Goal: Task Accomplishment & Management: Manage account settings

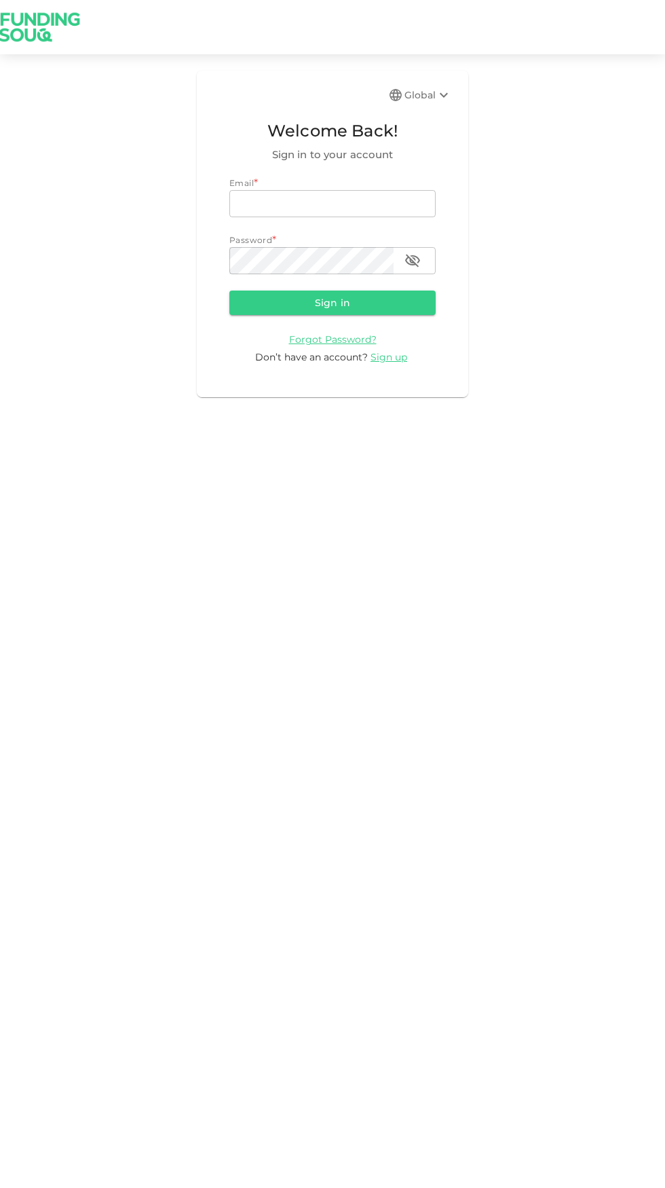
click at [308, 200] on input "email" at bounding box center [332, 203] width 206 height 27
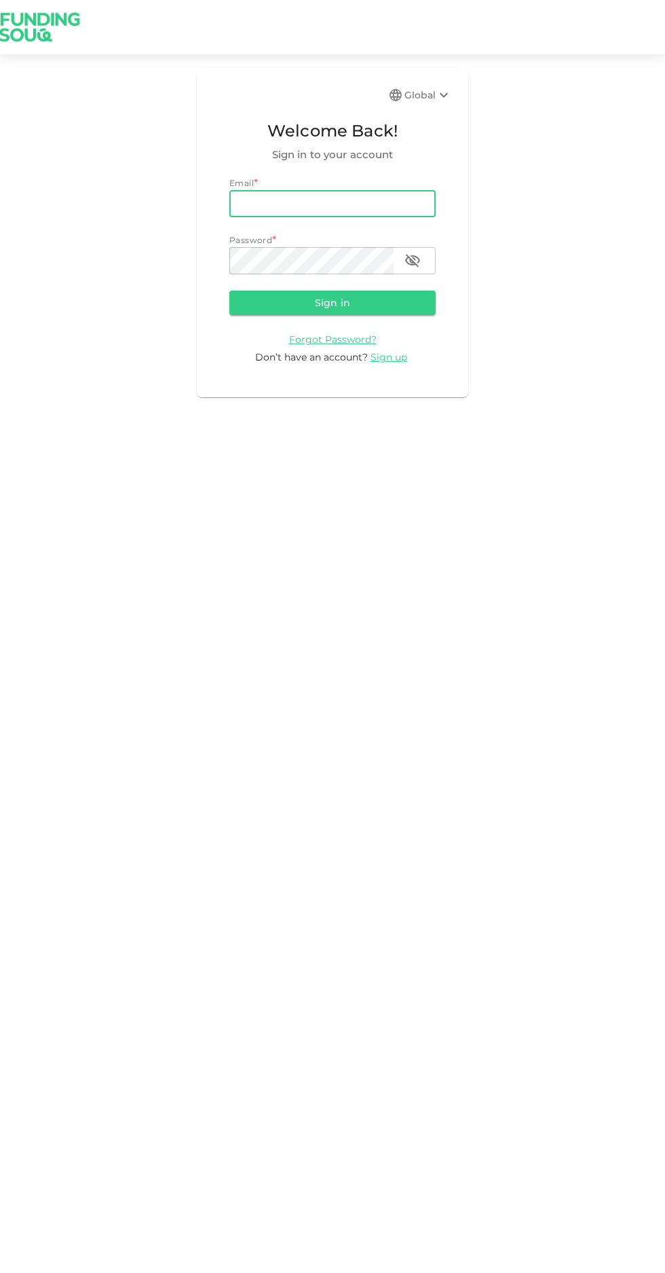
type input "[PERSON_NAME][EMAIL_ADDRESS][PERSON_NAME][PERSON_NAME][DOMAIN_NAME]"
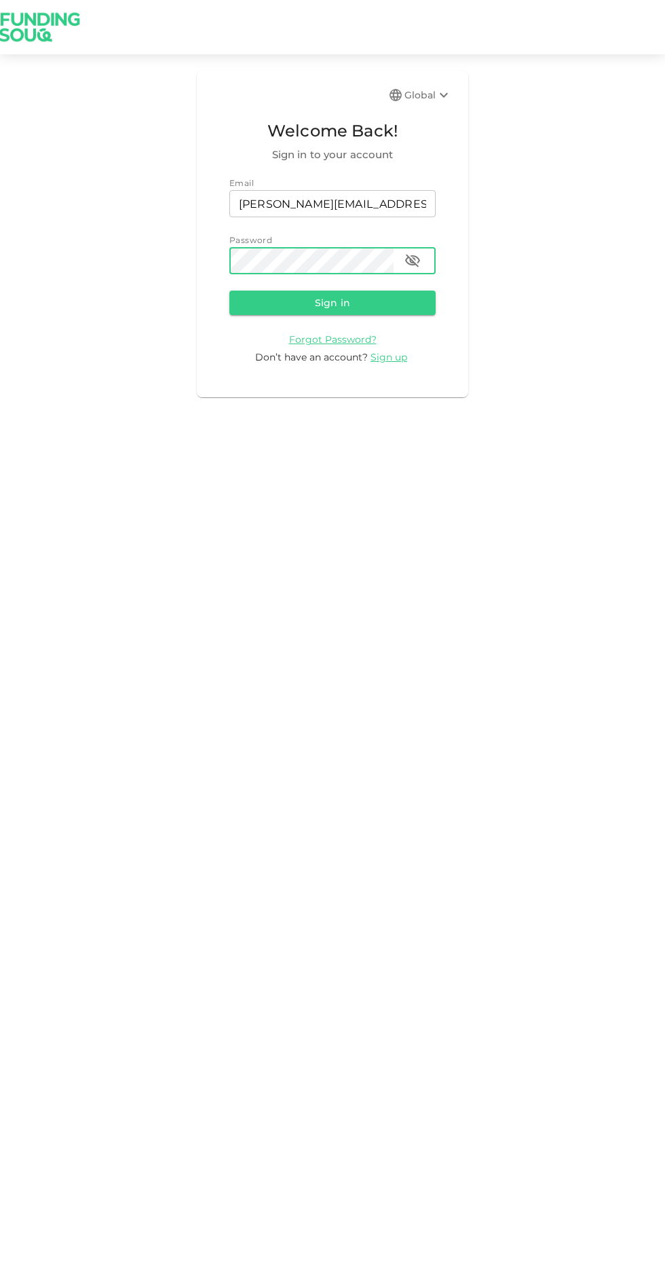
click at [413, 255] on icon "button" at bounding box center [413, 261] width 16 height 16
click at [344, 298] on button "Sign in" at bounding box center [332, 303] width 206 height 24
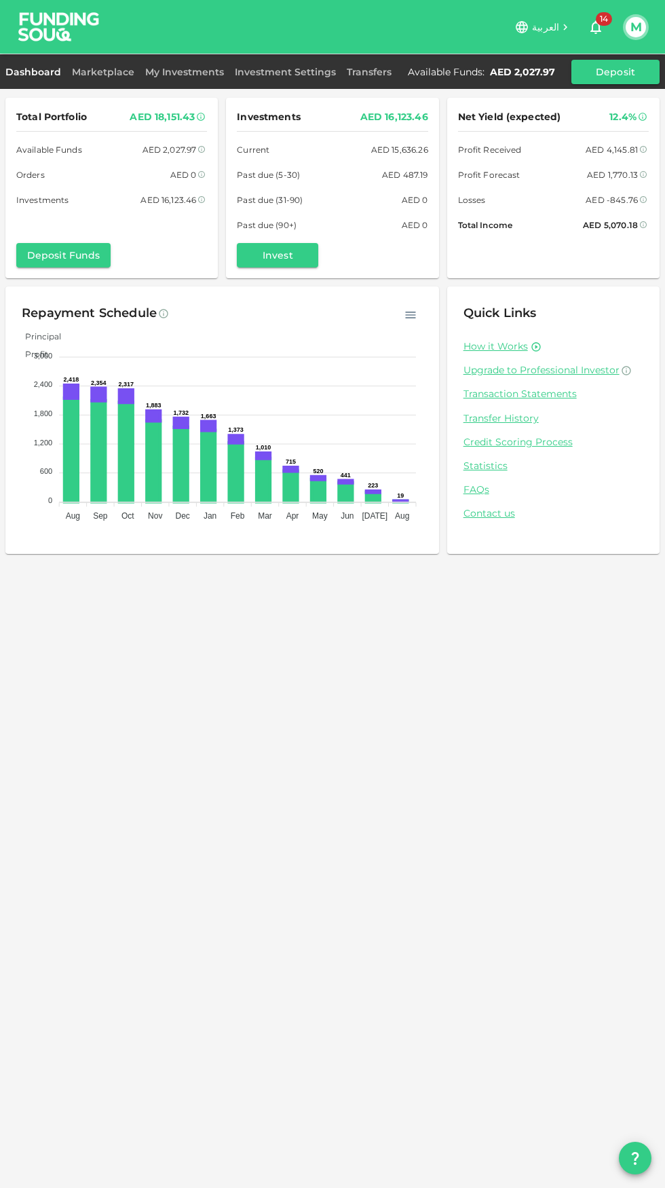
click at [111, 74] on link "Marketplace" at bounding box center [103, 72] width 73 height 12
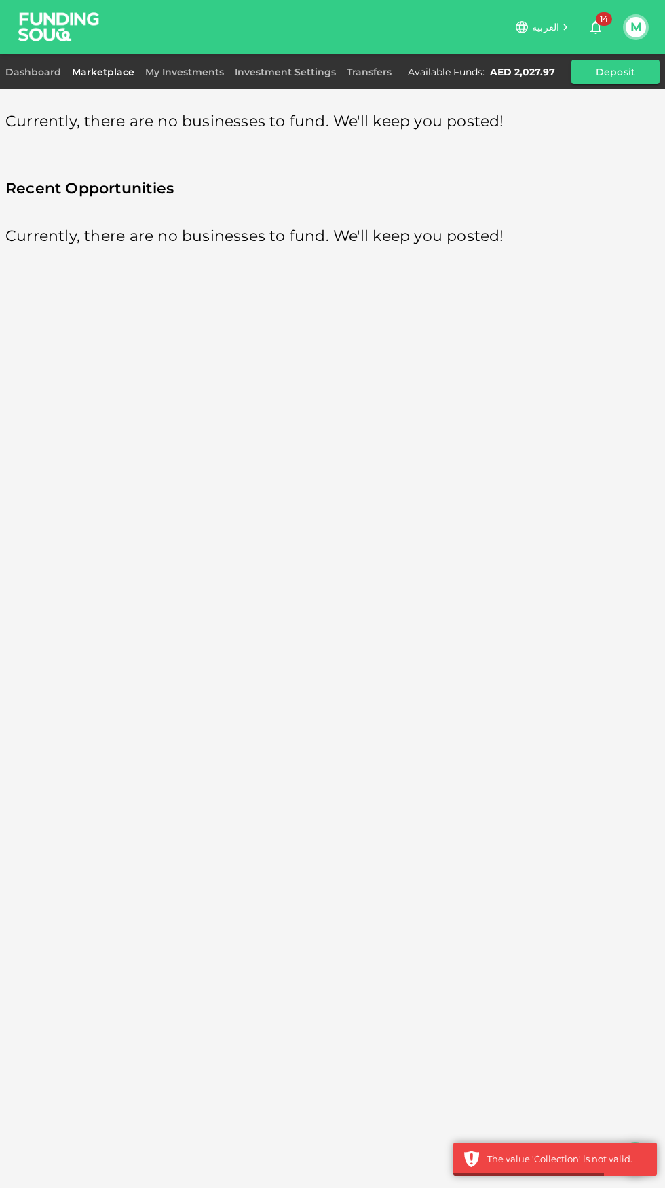
click at [183, 72] on link "My Investments" at bounding box center [185, 72] width 90 height 12
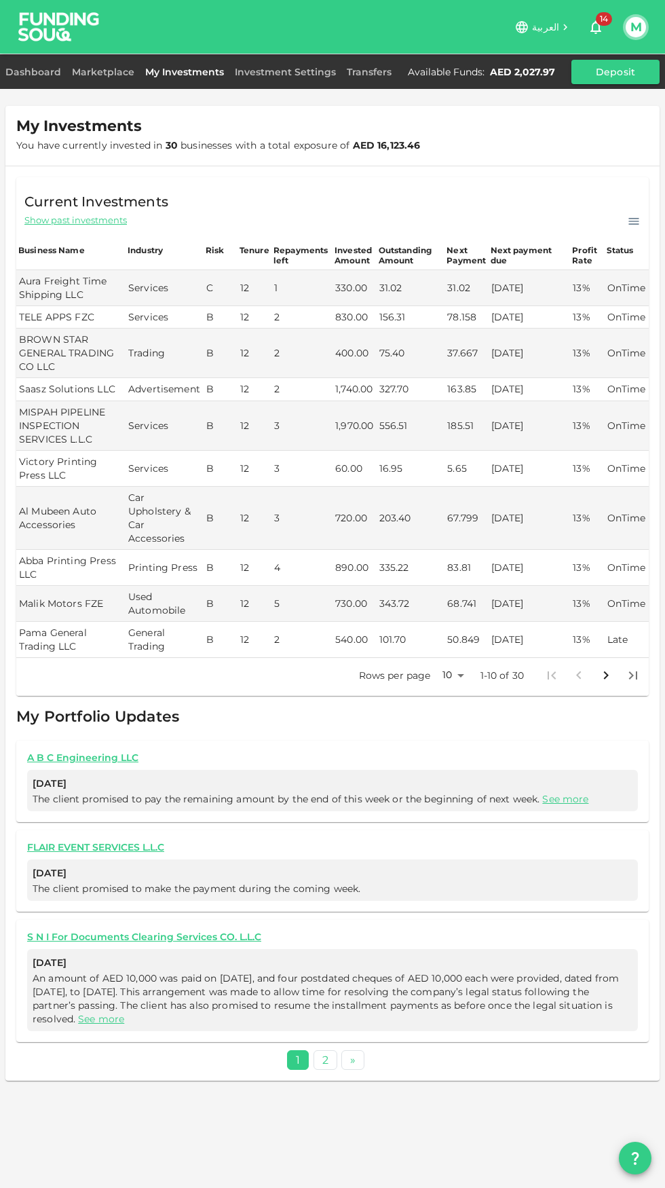
click at [124, 1021] on link "See more" at bounding box center [101, 1019] width 46 height 12
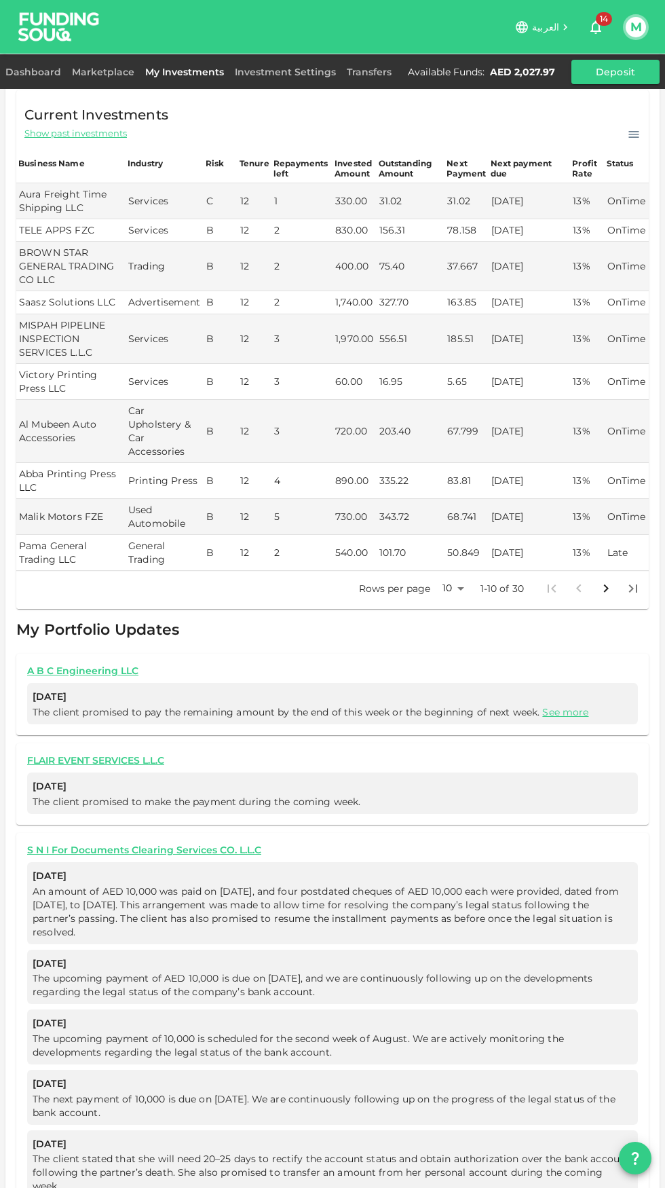
scroll to position [88, 0]
click at [447, 585] on body "العربية 14 M Dashboard Marketplace My Investments Investment Settings Transfers…" at bounding box center [332, 594] width 665 height 1188
click at [449, 641] on li "25" at bounding box center [452, 632] width 41 height 24
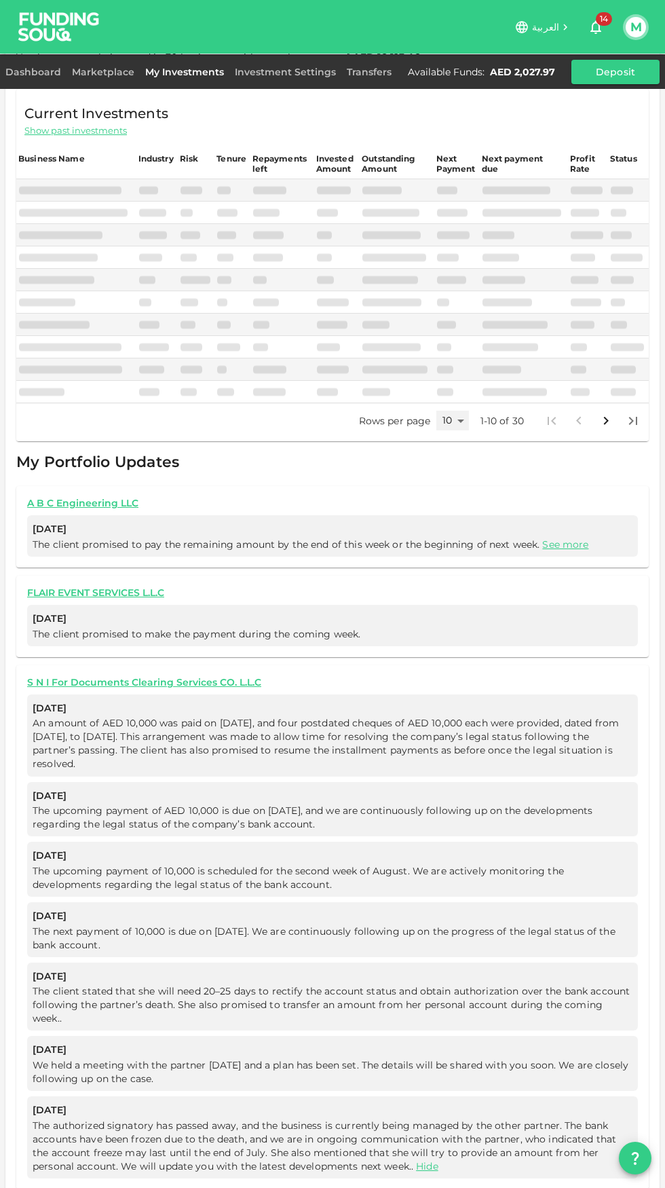
scroll to position [0, 0]
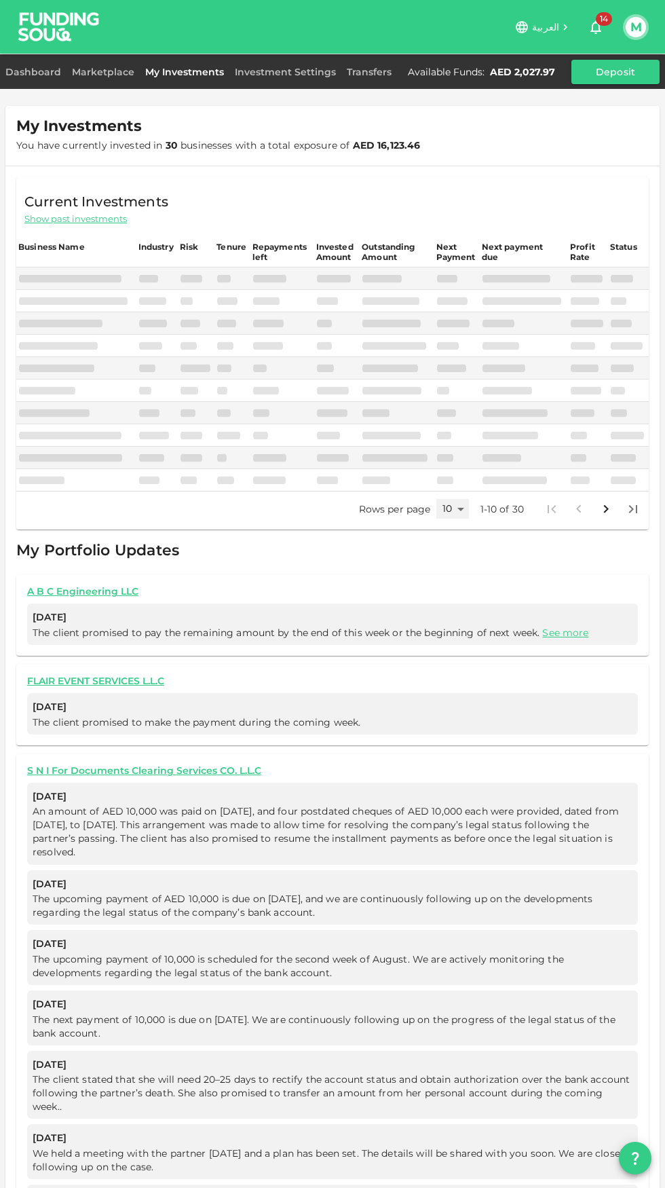
type input "25"
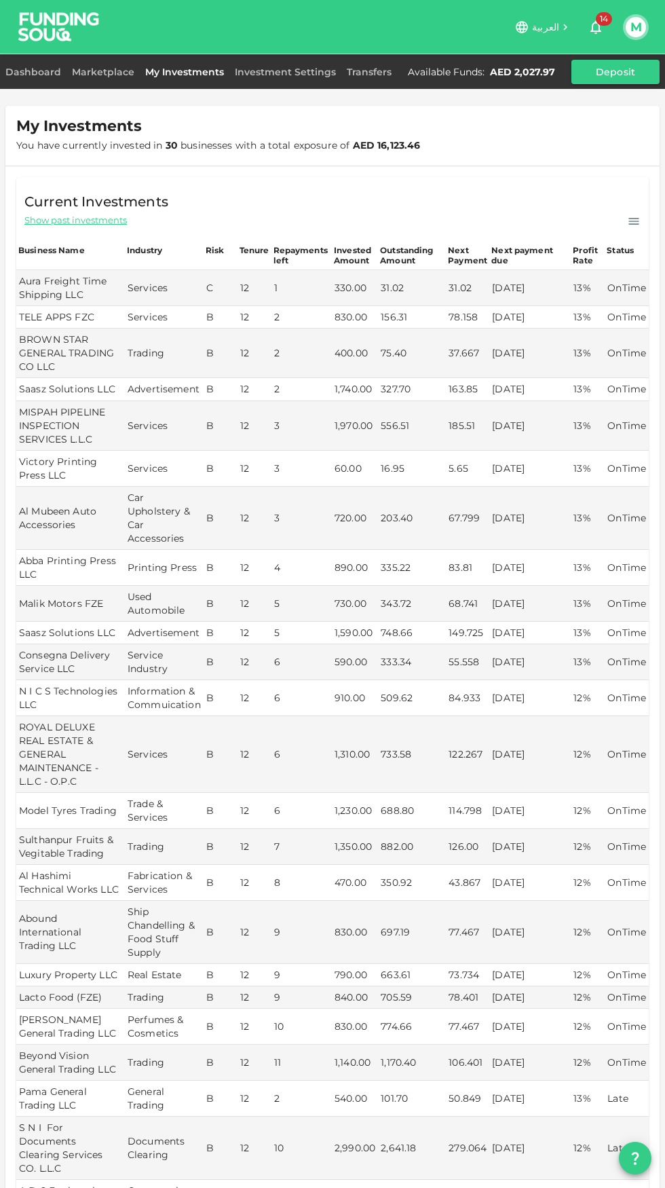
click at [280, 72] on link "Investment Settings" at bounding box center [285, 72] width 112 height 12
